Goal: Task Accomplishment & Management: Manage account settings

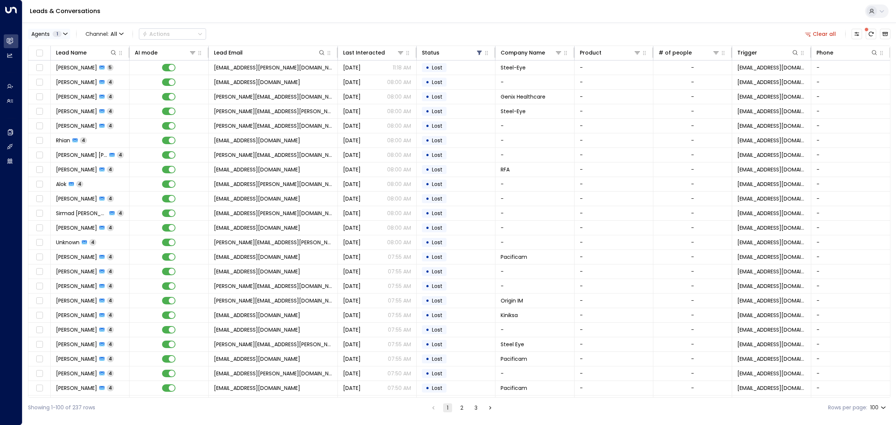
click at [60, 33] on span "1" at bounding box center [57, 34] width 9 height 6
click at [50, 100] on button "Select All" at bounding box center [45, 102] width 25 height 6
click at [122, 101] on button "Apply" at bounding box center [127, 102] width 22 height 10
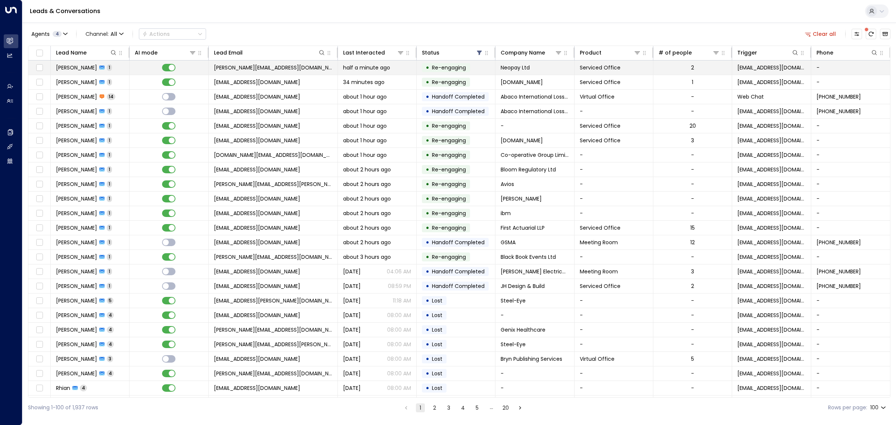
click at [284, 69] on td "[PERSON_NAME][EMAIL_ADDRESS][DOMAIN_NAME]" at bounding box center [273, 67] width 129 height 14
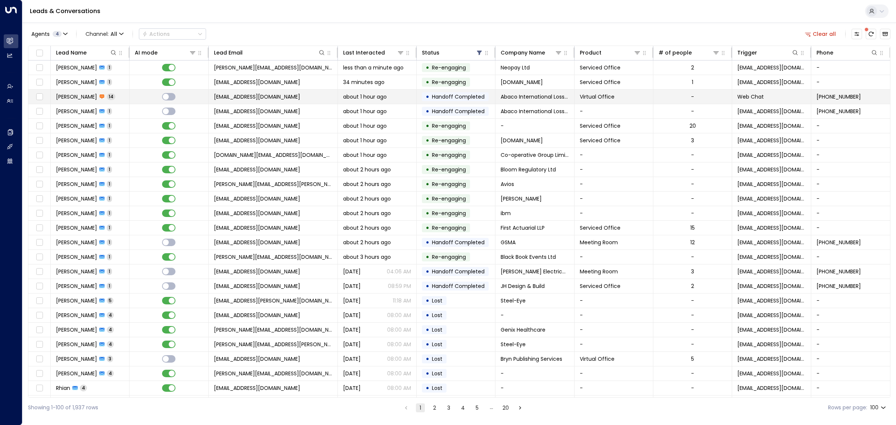
click at [248, 94] on span "[EMAIL_ADDRESS][DOMAIN_NAME]" at bounding box center [257, 96] width 86 height 7
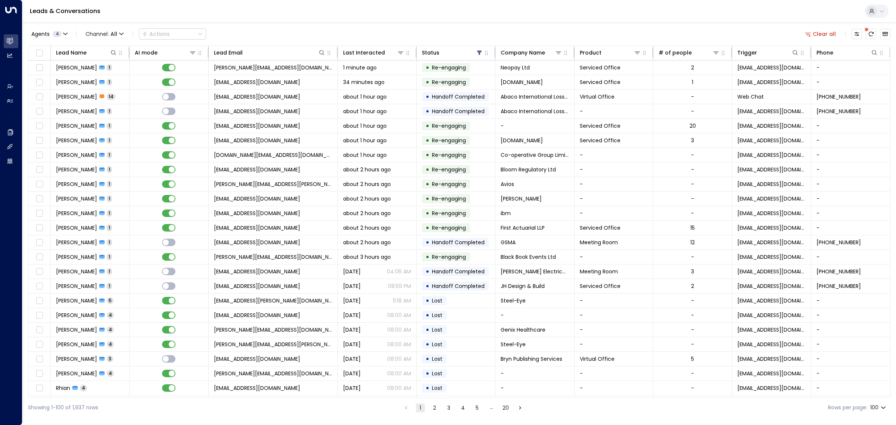
click at [279, 10] on div "Leads & Conversations" at bounding box center [459, 11] width 874 height 23
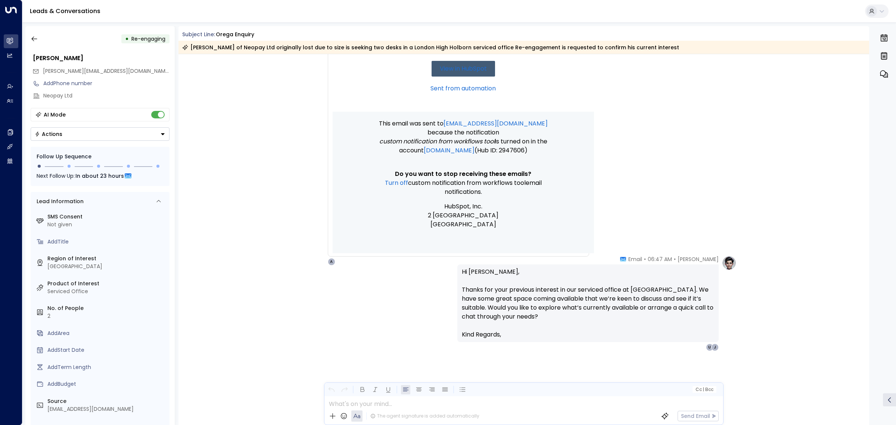
scroll to position [816, 0]
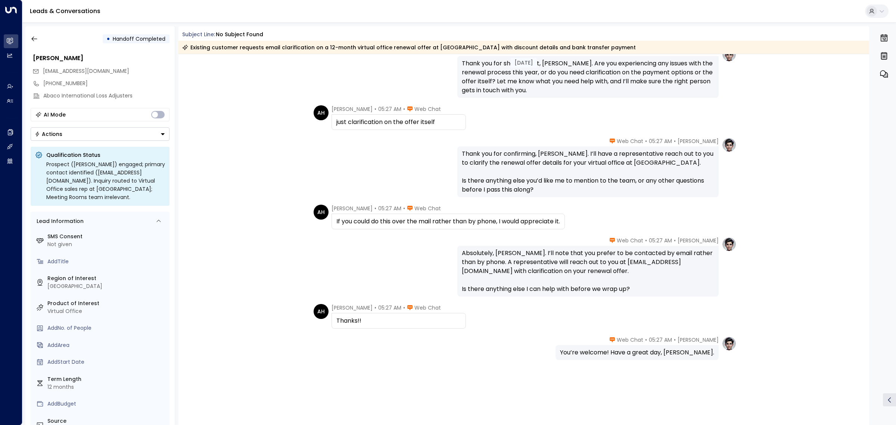
scroll to position [373, 0]
